Goal: Information Seeking & Learning: Understand process/instructions

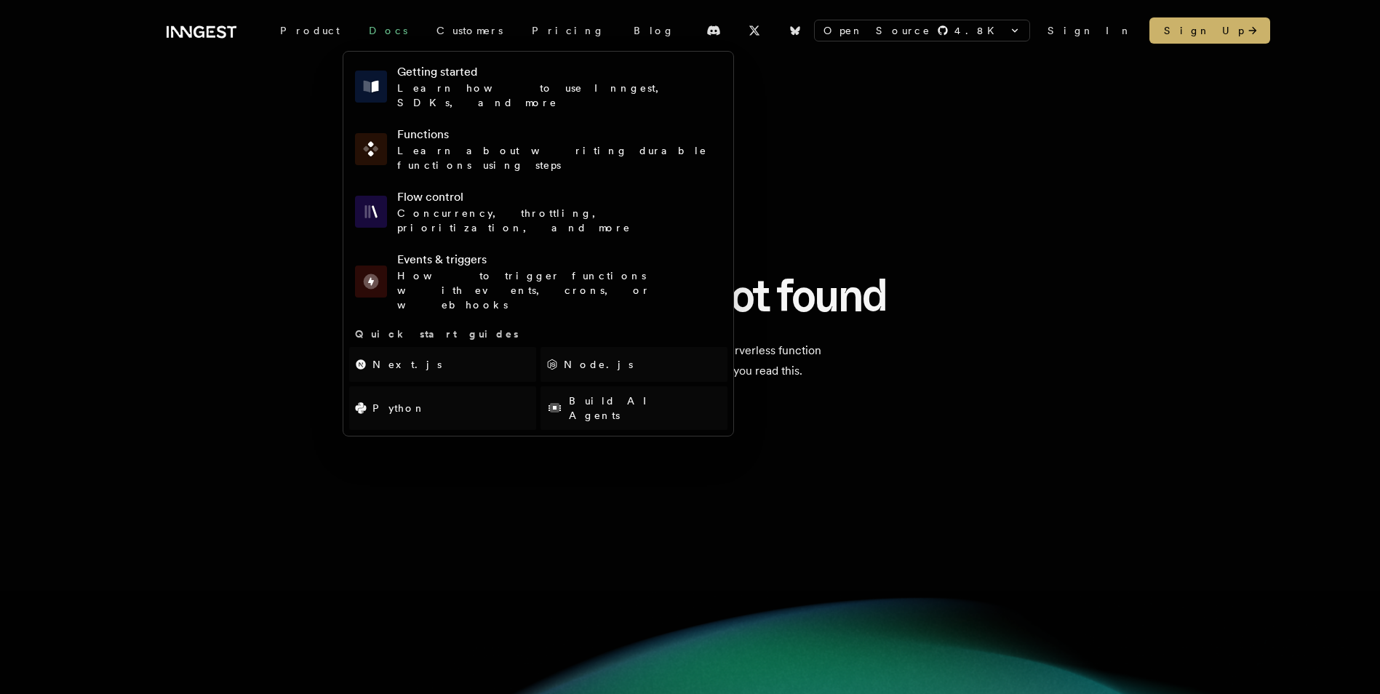
click at [361, 33] on link "Docs" at bounding box center [388, 30] width 68 height 26
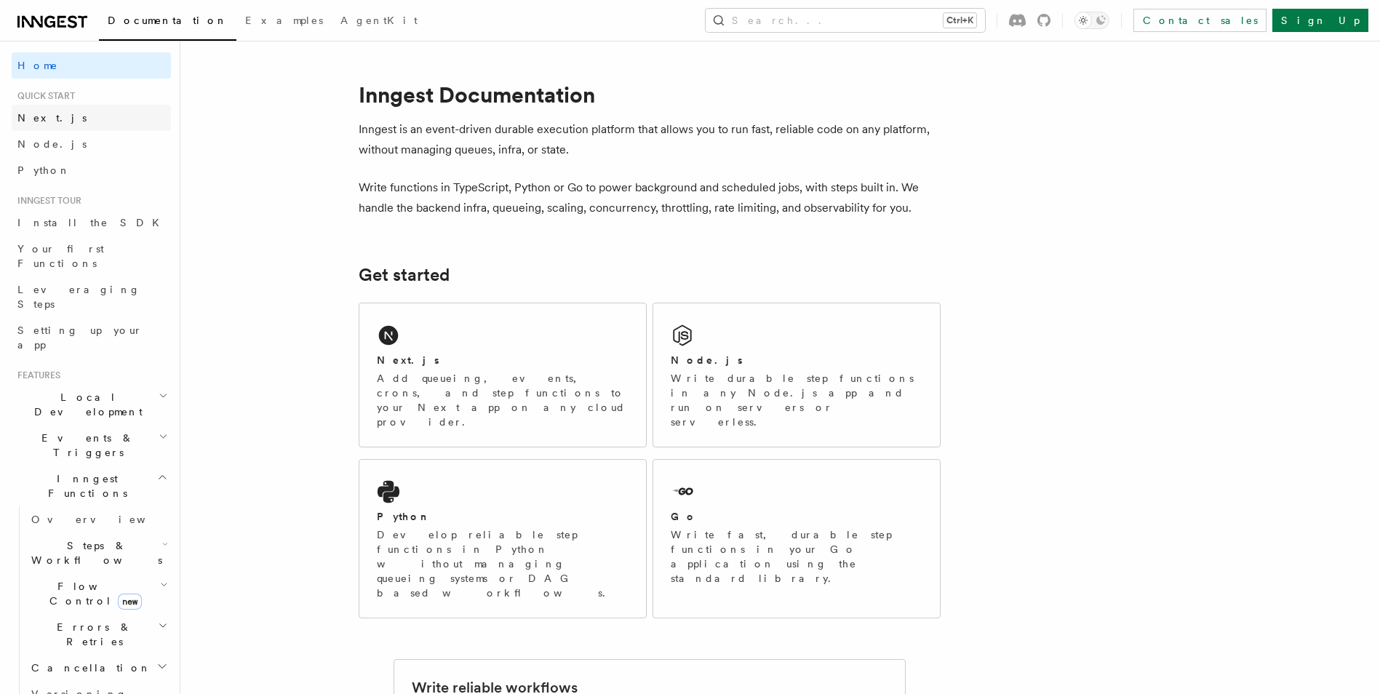
click at [46, 118] on span "Next.js" at bounding box center [51, 118] width 69 height 12
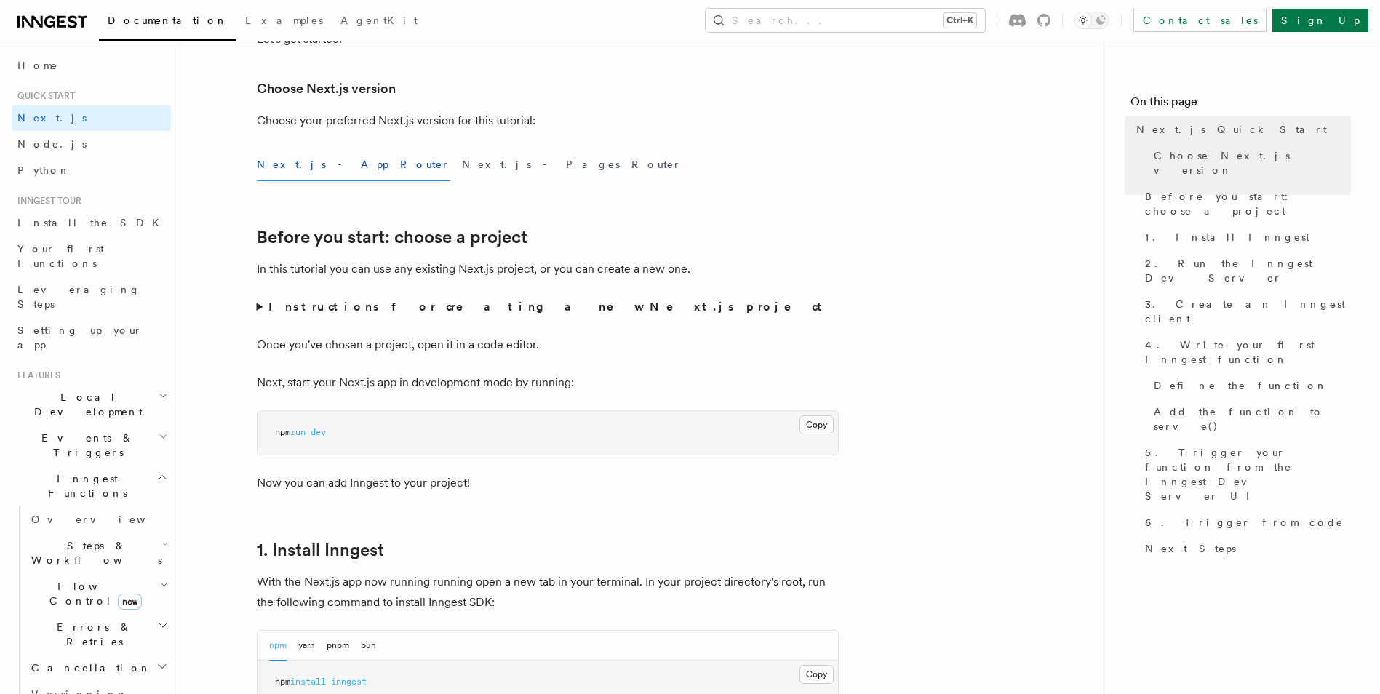
scroll to position [436, 0]
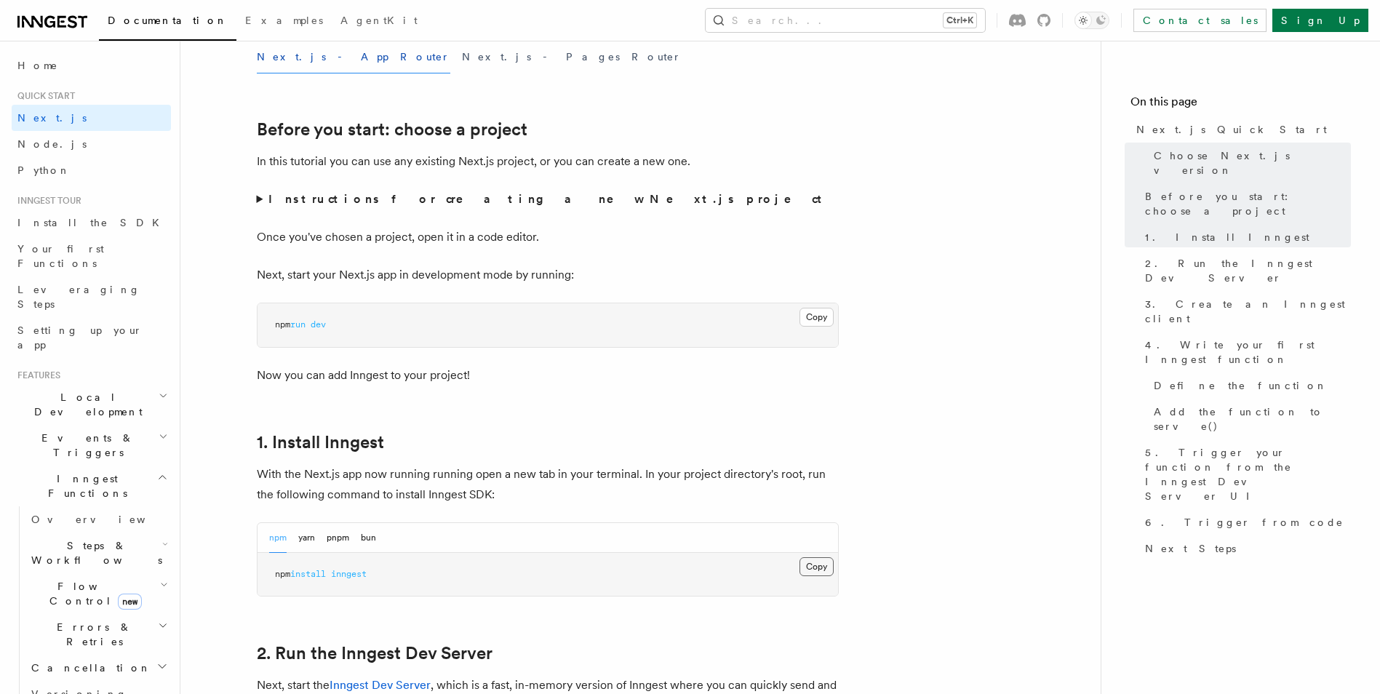
click at [828, 566] on button "Copy Copied" at bounding box center [816, 566] width 34 height 19
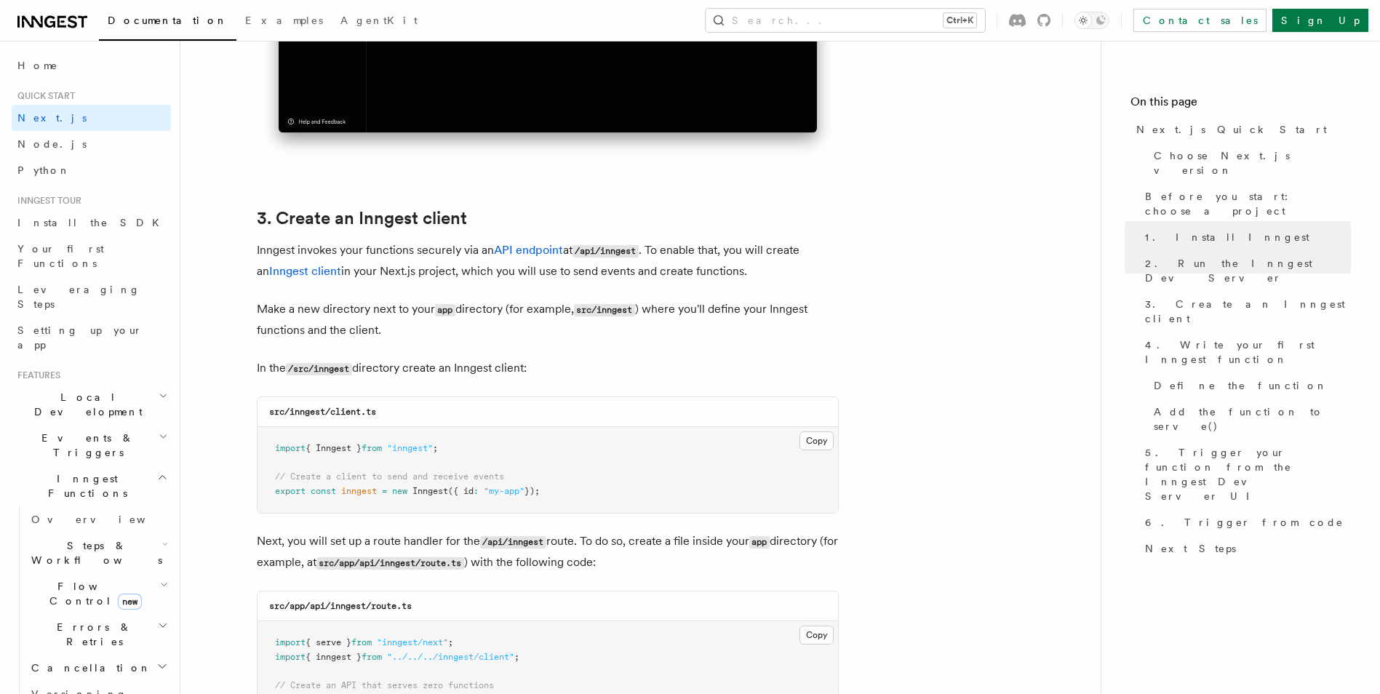
scroll to position [1600, 0]
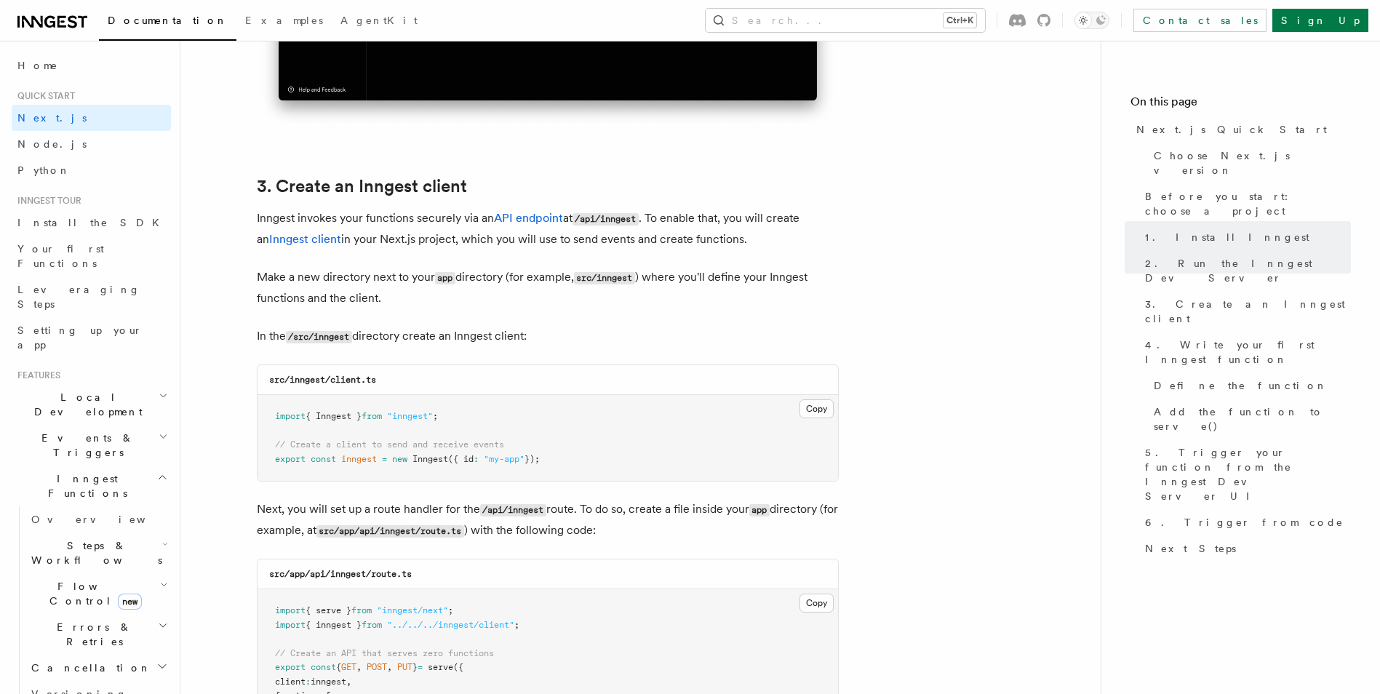
click at [400, 339] on p "In the /src/inngest directory create an Inngest client:" at bounding box center [548, 336] width 582 height 21
click at [327, 332] on code "/src/inngest" at bounding box center [319, 337] width 66 height 12
drag, startPoint x: 316, startPoint y: 335, endPoint x: 355, endPoint y: 337, distance: 39.3
click at [352, 337] on code "/src/inngest" at bounding box center [319, 337] width 66 height 12
copy code "inngest"
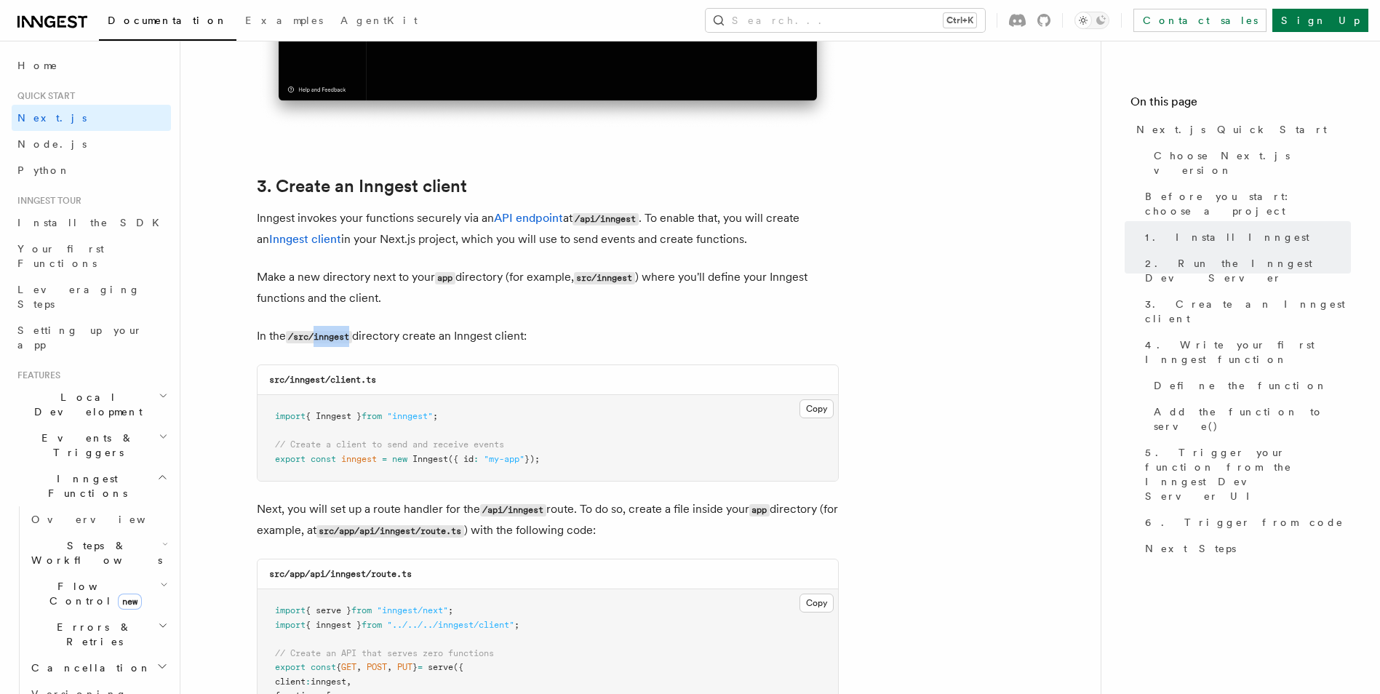
drag, startPoint x: 809, startPoint y: 407, endPoint x: 337, endPoint y: 473, distance: 475.9
click at [808, 407] on button "Copy Copied" at bounding box center [816, 408] width 34 height 19
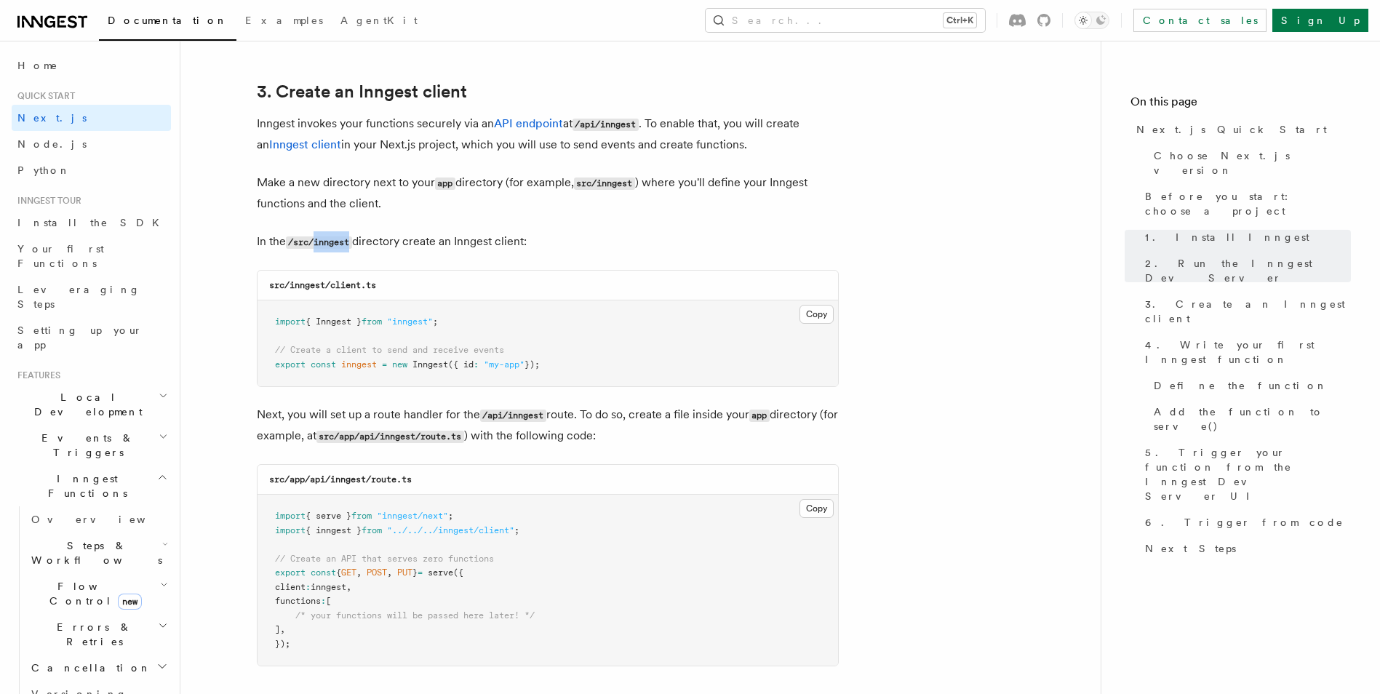
scroll to position [1818, 0]
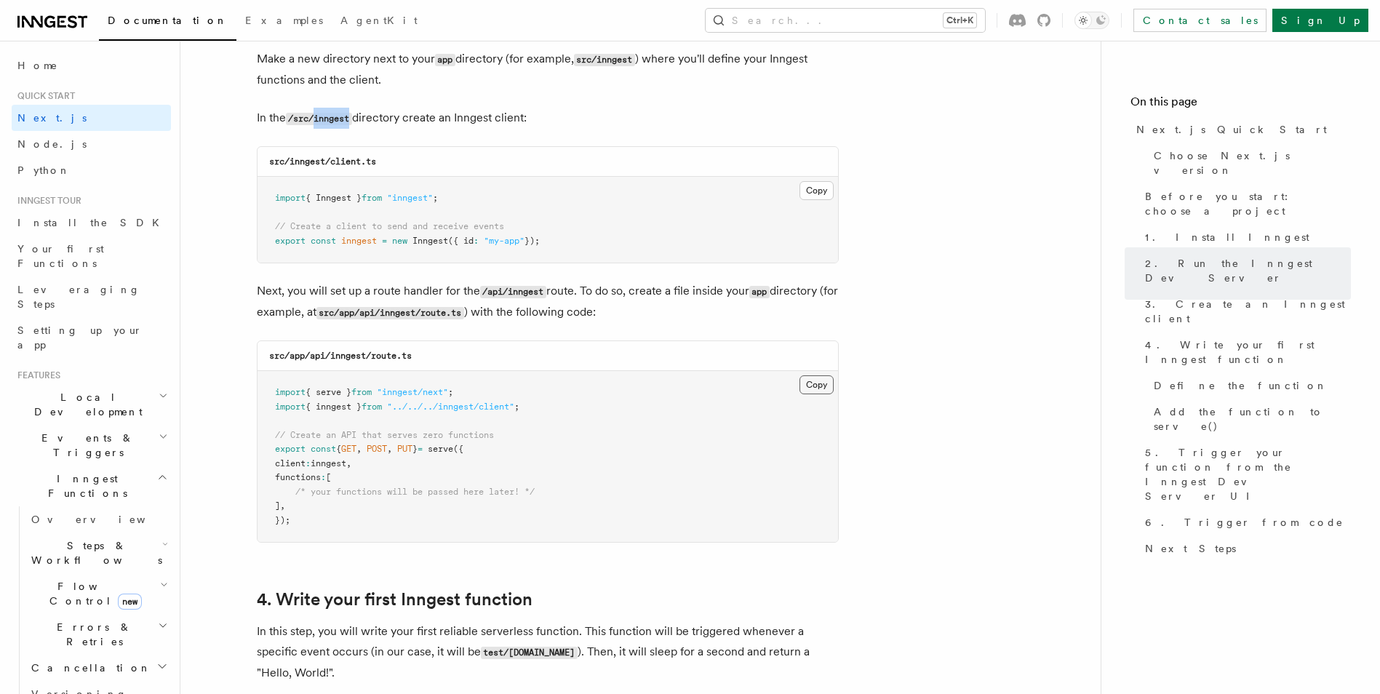
click at [813, 380] on button "Copy Copied" at bounding box center [816, 384] width 34 height 19
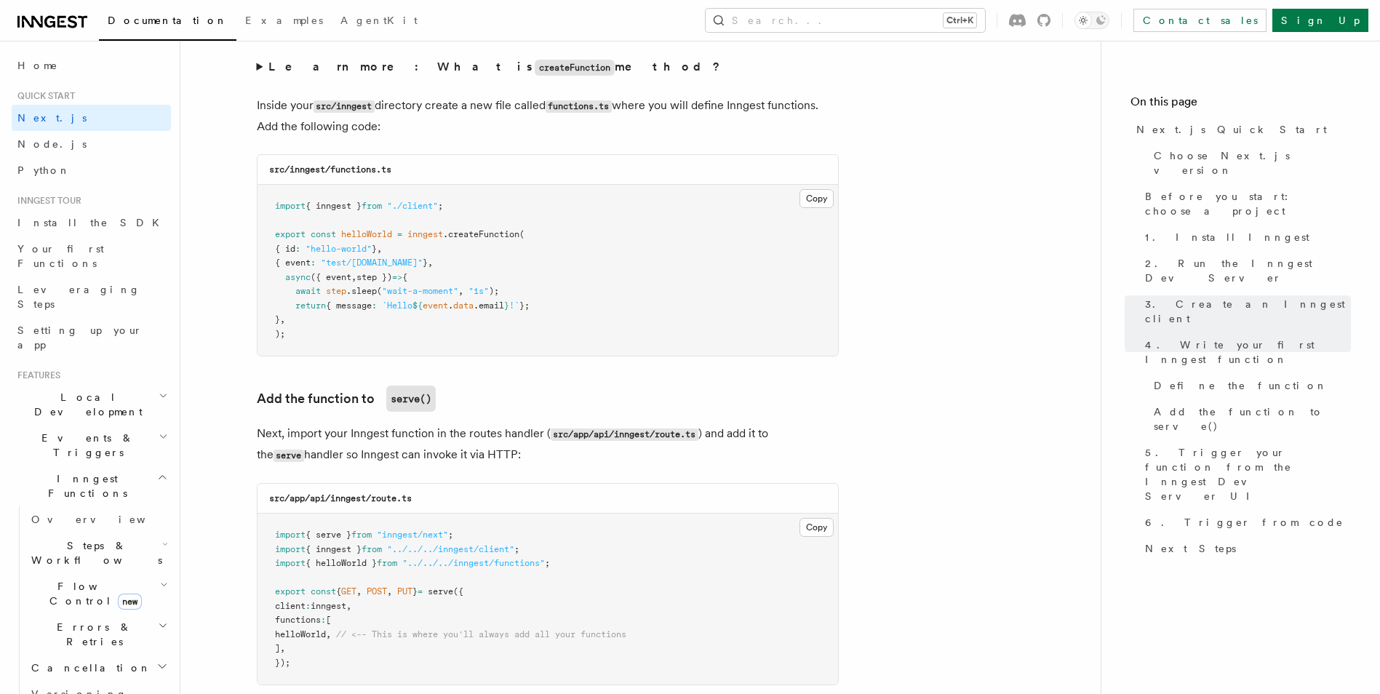
scroll to position [2545, 0]
click at [817, 195] on button "Copy Copied" at bounding box center [816, 197] width 34 height 19
